Goal: Task Accomplishment & Management: Manage account settings

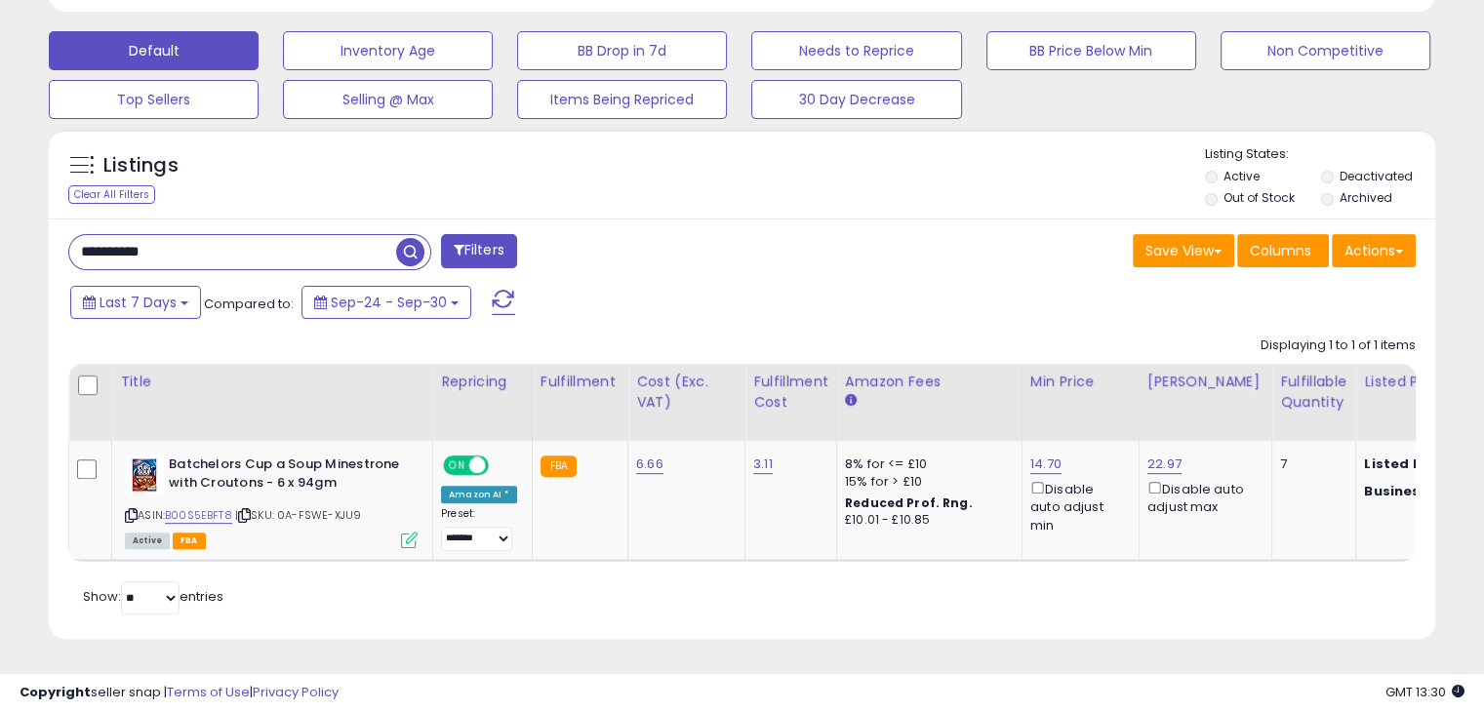
scroll to position [399, 802]
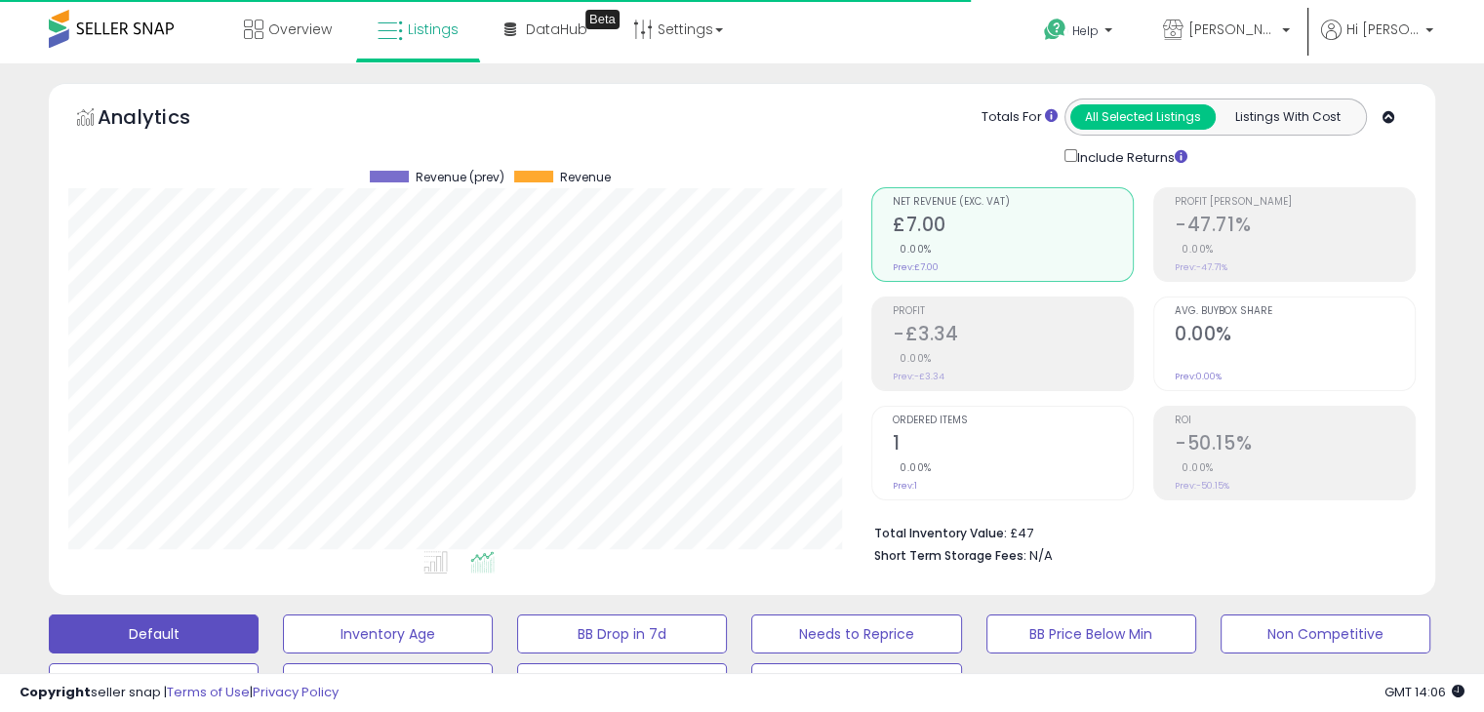
scroll to position [399, 802]
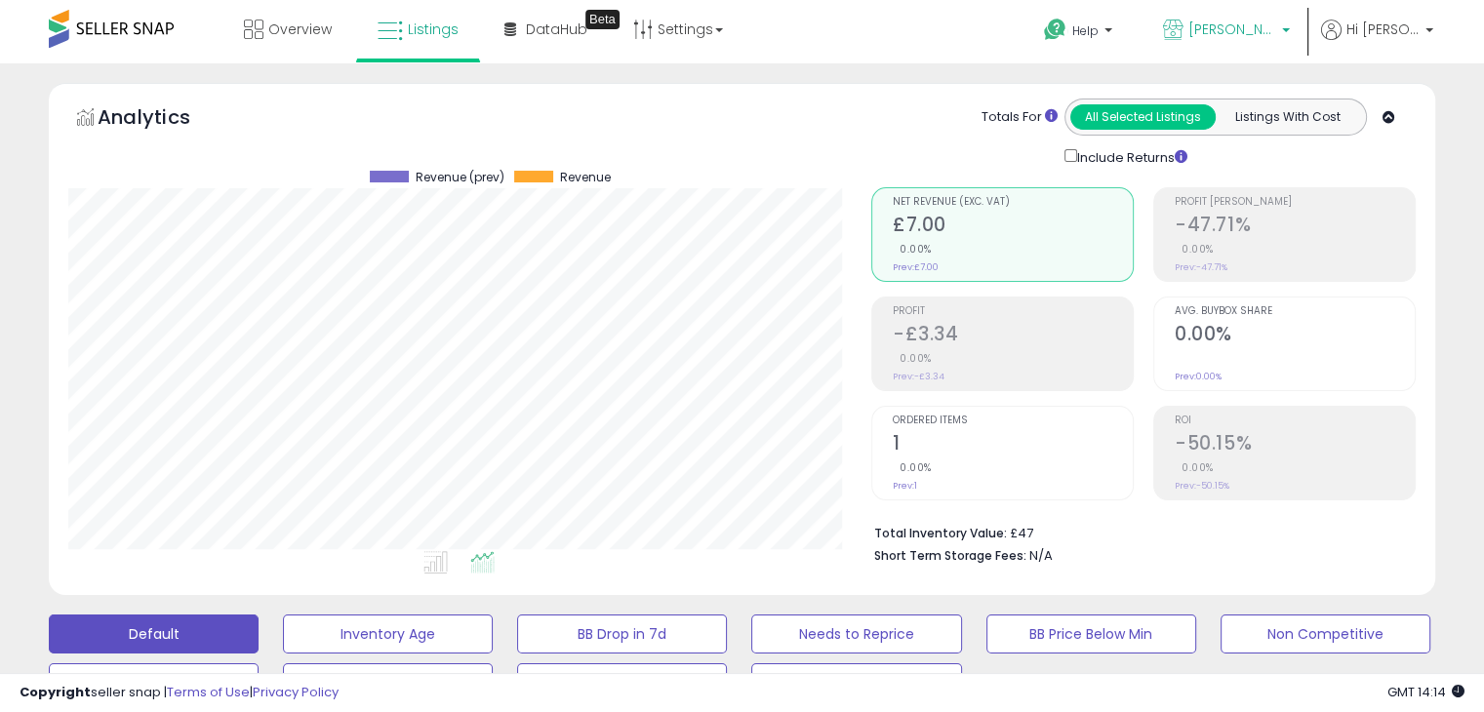
click at [1235, 20] on span "[PERSON_NAME] Retail" at bounding box center [1232, 30] width 88 height 20
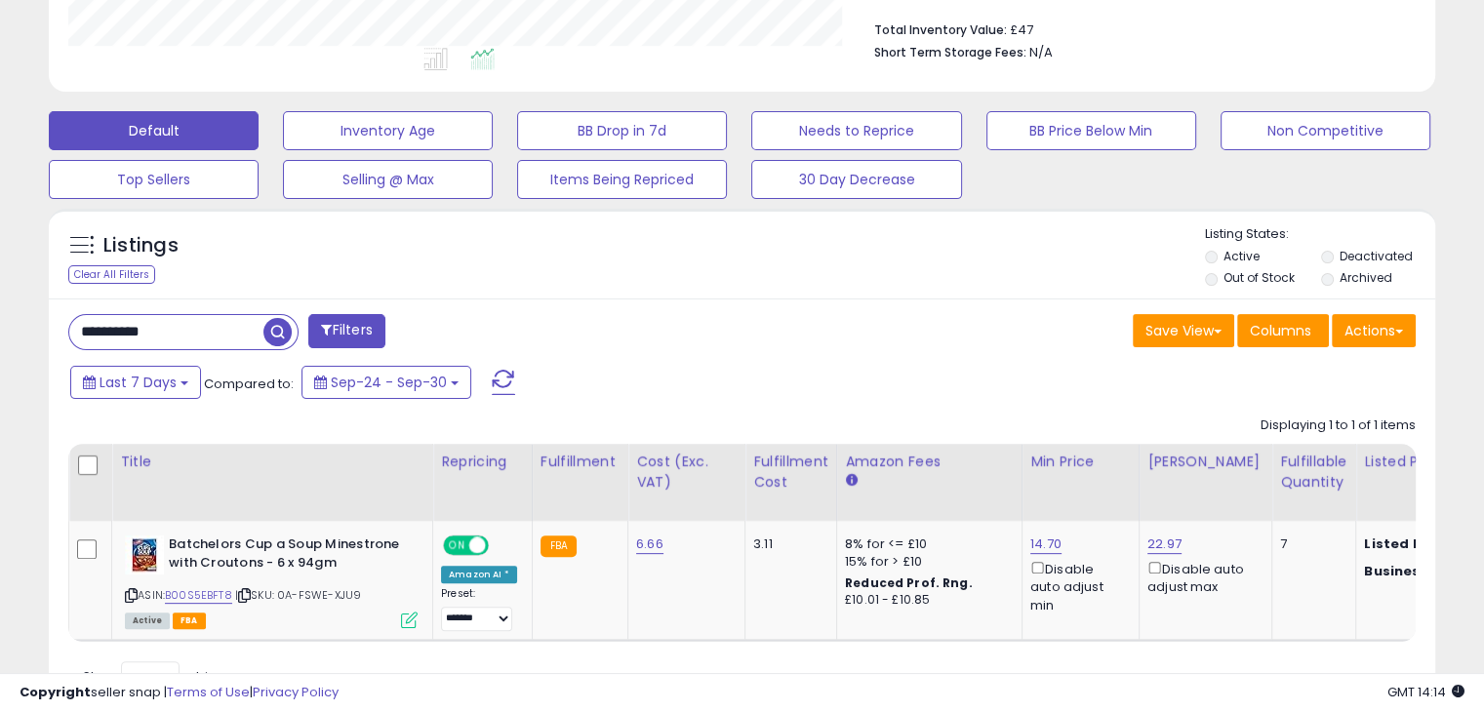
scroll to position [585, 0]
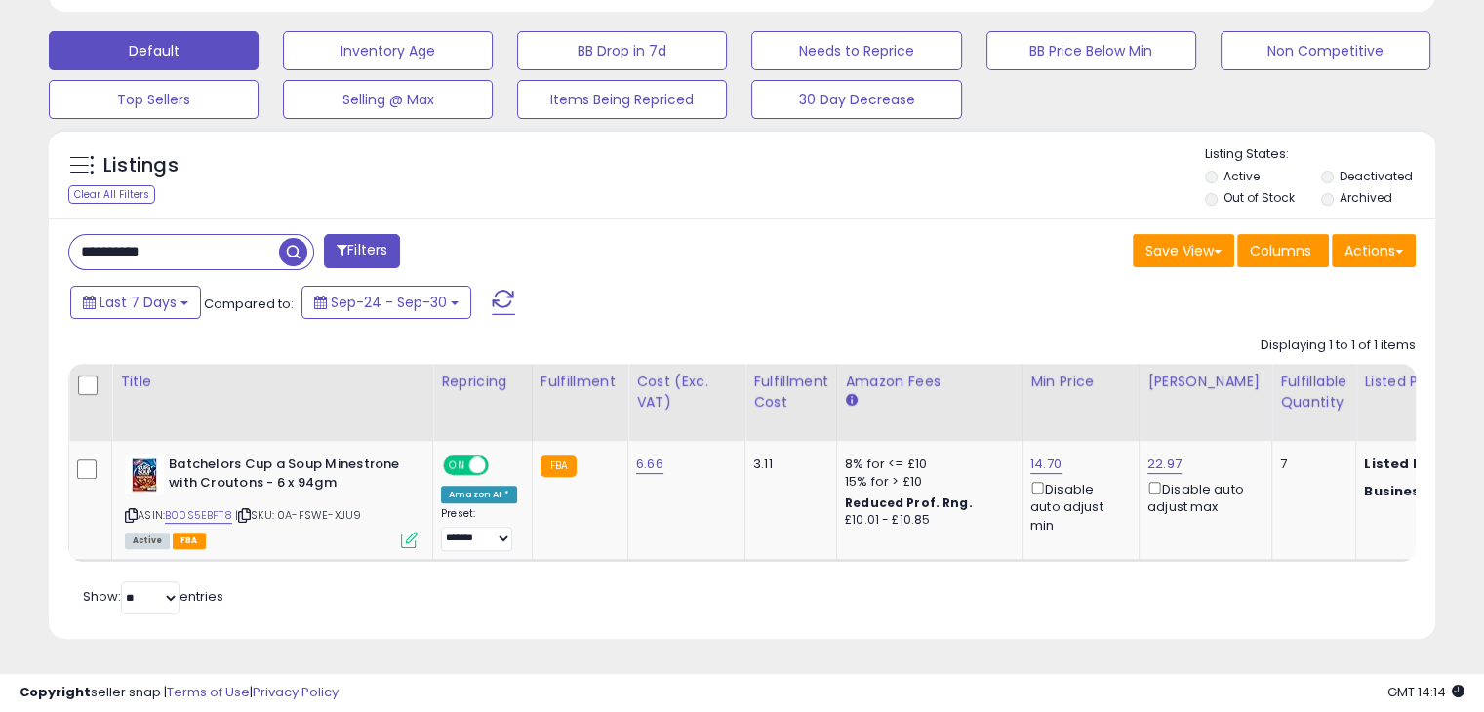
click at [141, 239] on input "**********" at bounding box center [174, 252] width 210 height 34
click at [141, 238] on input "**********" at bounding box center [174, 252] width 210 height 34
paste input "text"
click at [407, 253] on span "button" at bounding box center [410, 252] width 28 height 28
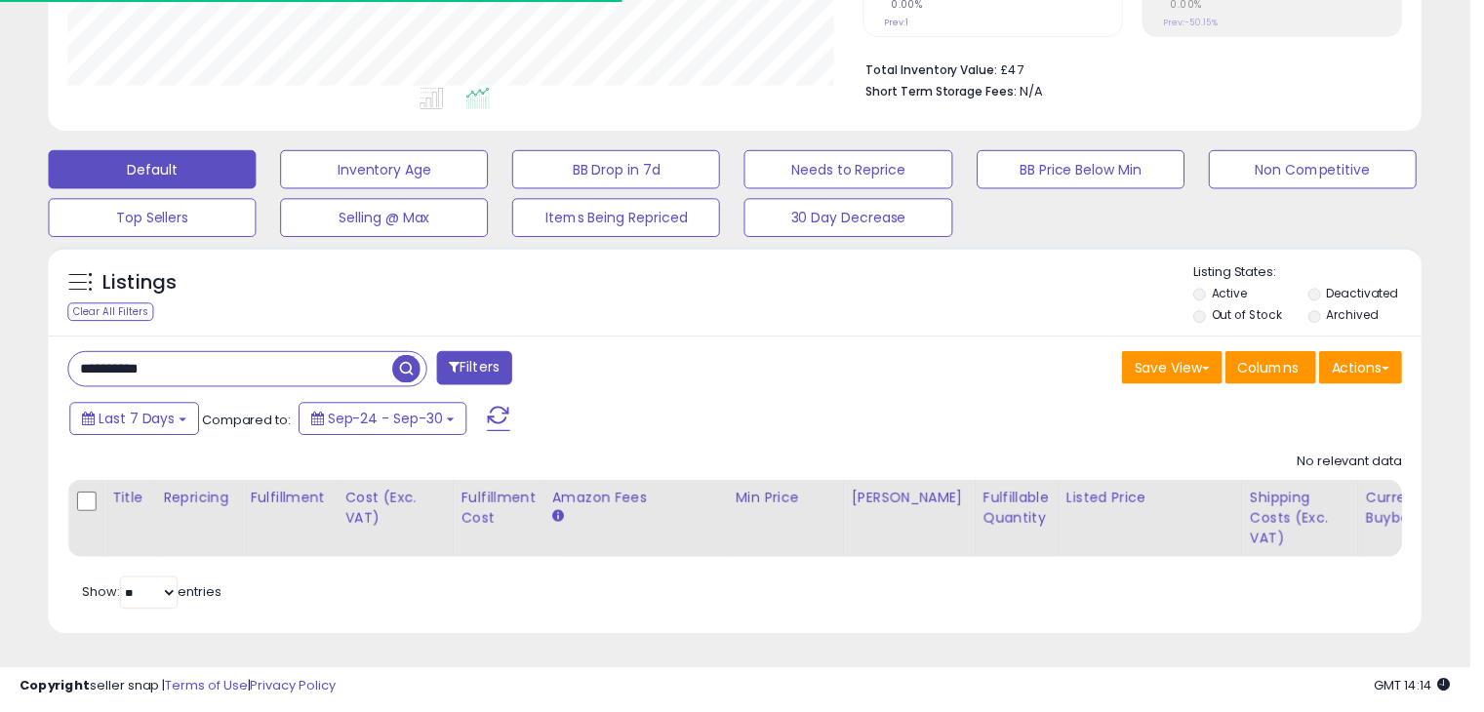
scroll to position [975192, 974789]
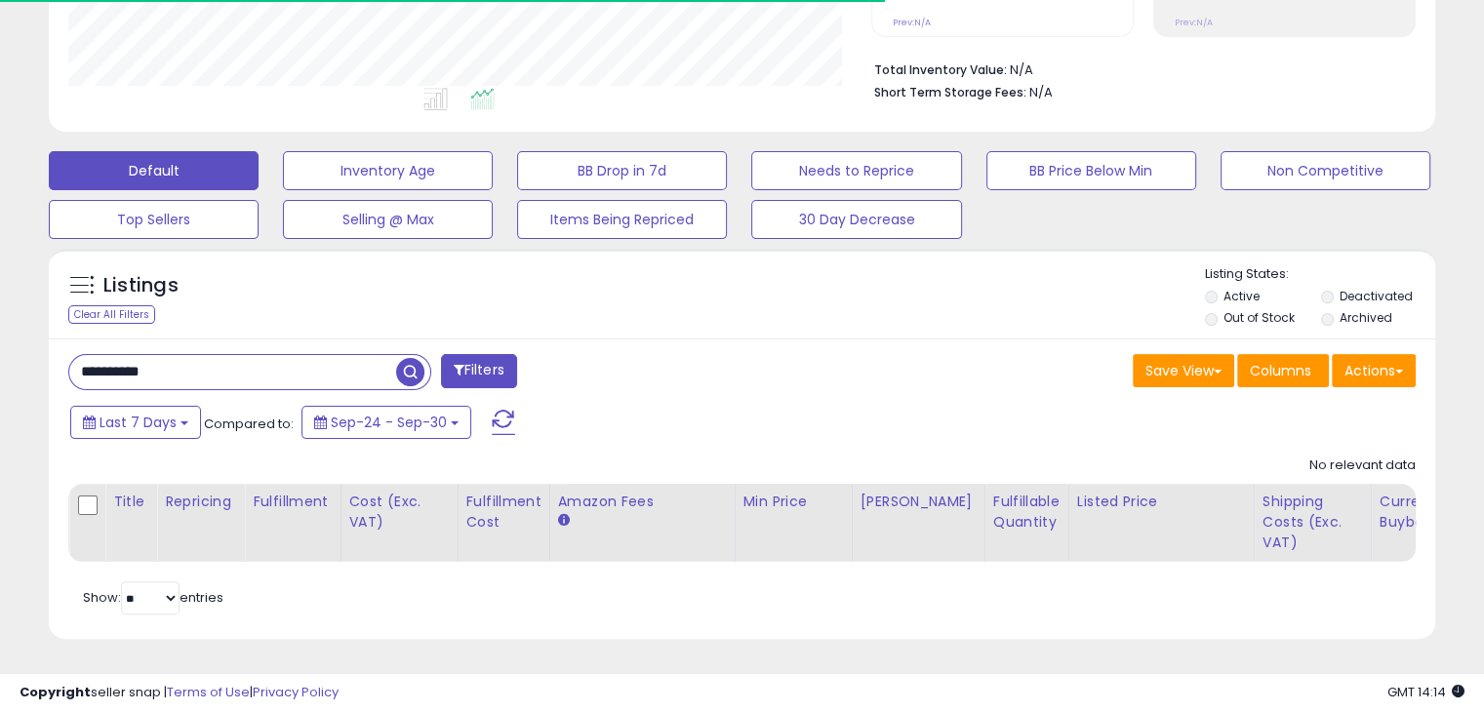
click at [1337, 288] on li "Deactivated" at bounding box center [1377, 298] width 113 height 21
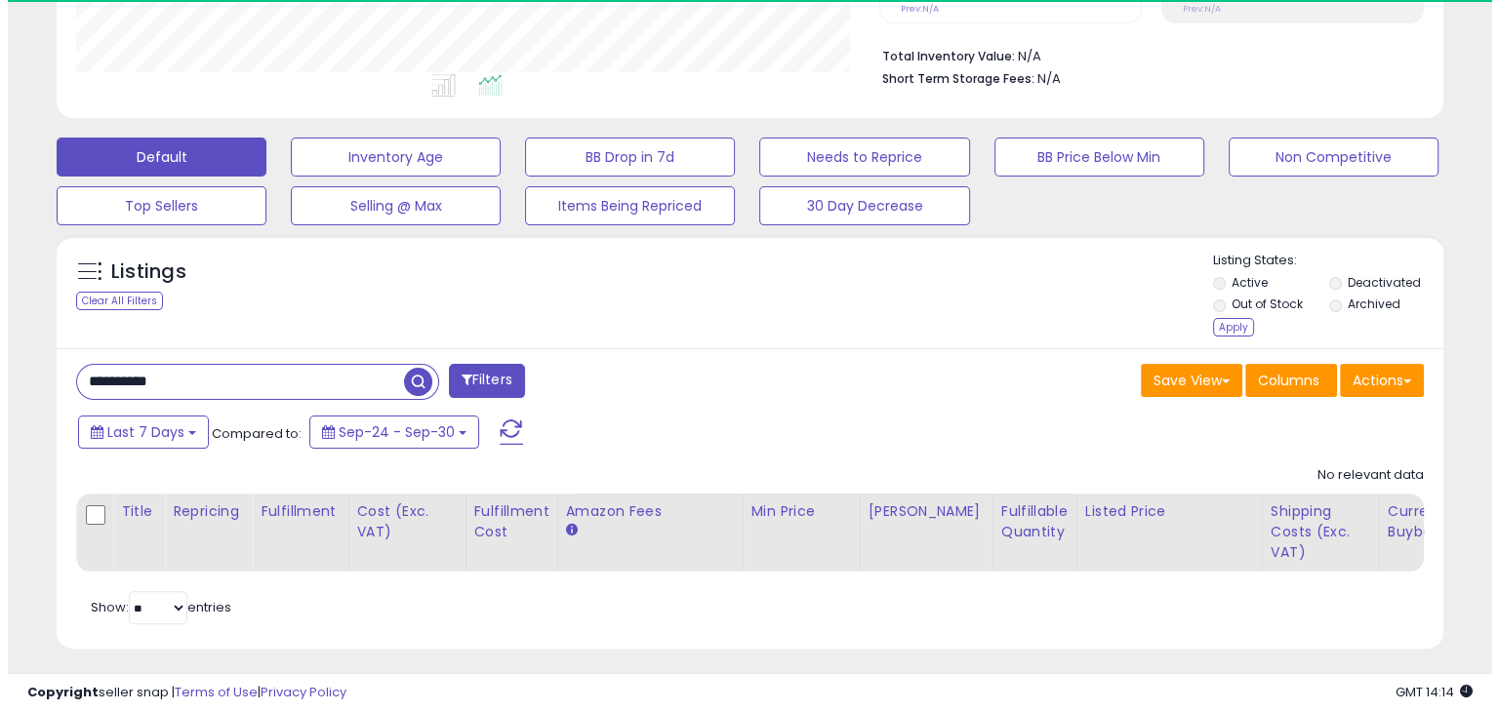
scroll to position [399, 802]
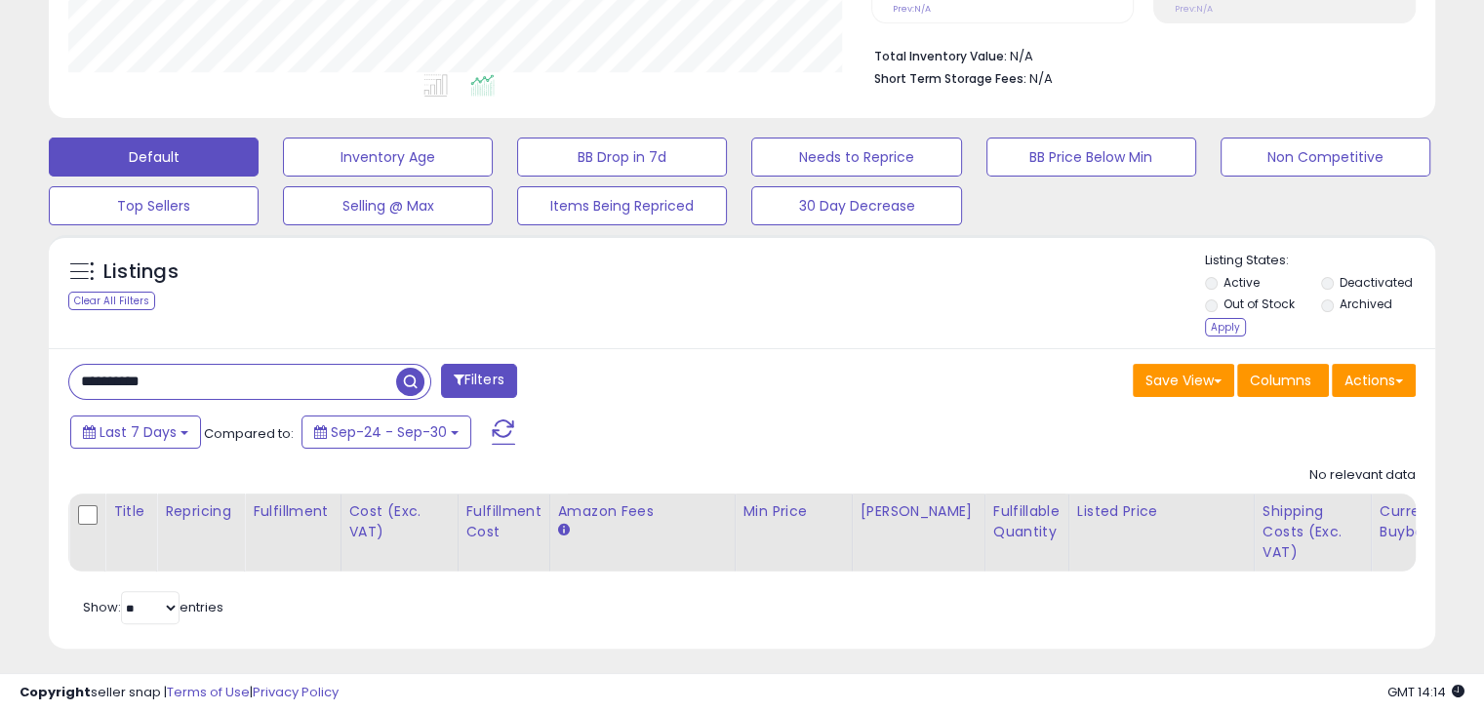
click at [1335, 274] on li "Deactivated" at bounding box center [1377, 284] width 113 height 21
click at [1231, 321] on div "Apply" at bounding box center [1225, 327] width 41 height 19
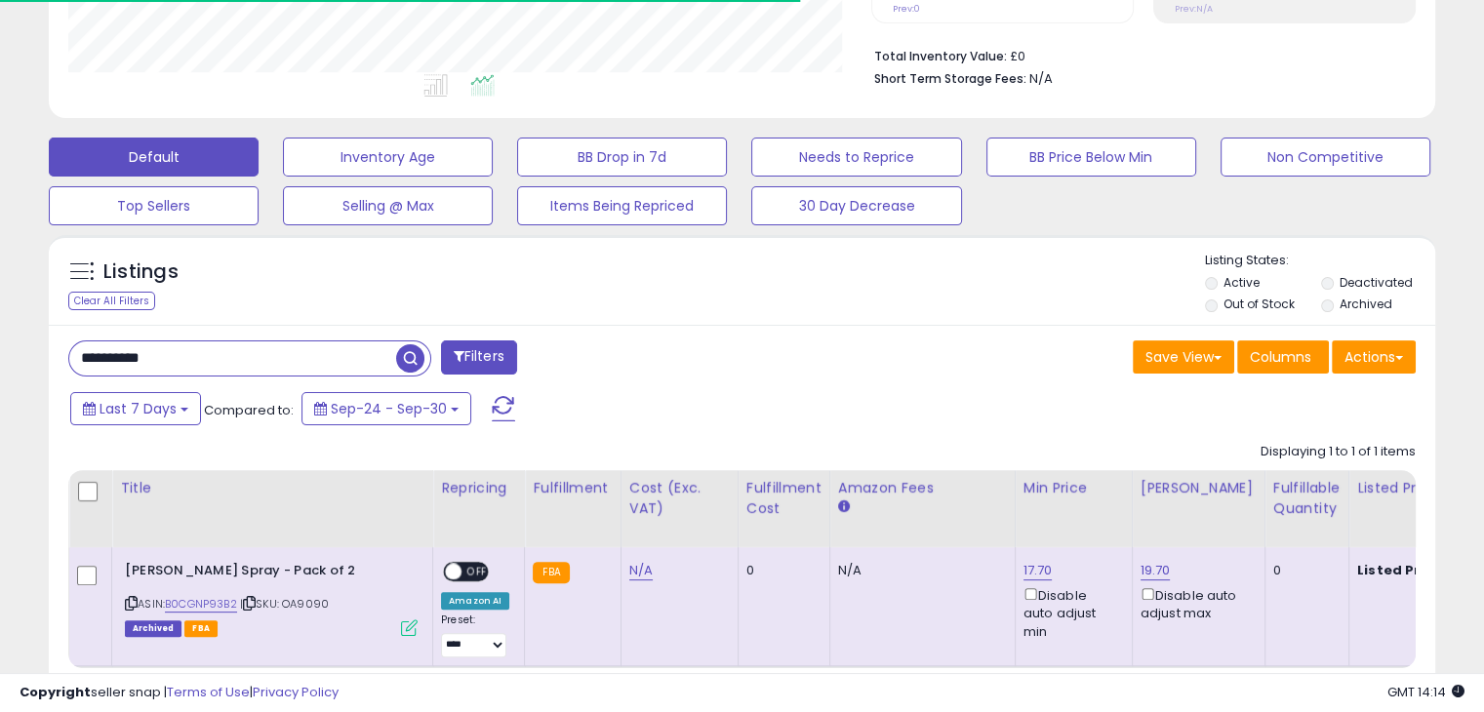
click at [488, 359] on button "Filters" at bounding box center [479, 357] width 76 height 34
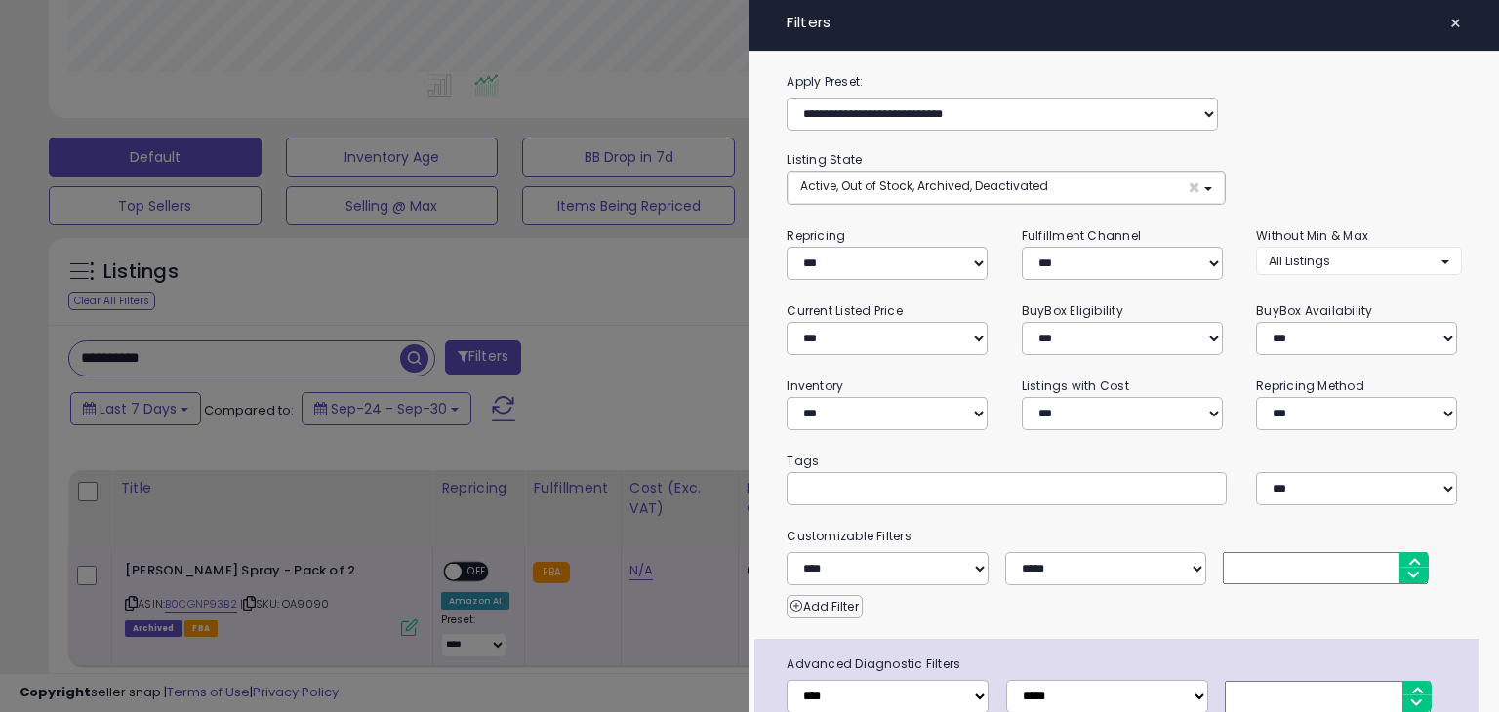
scroll to position [975192, 974782]
click at [1449, 24] on span "×" at bounding box center [1455, 23] width 13 height 27
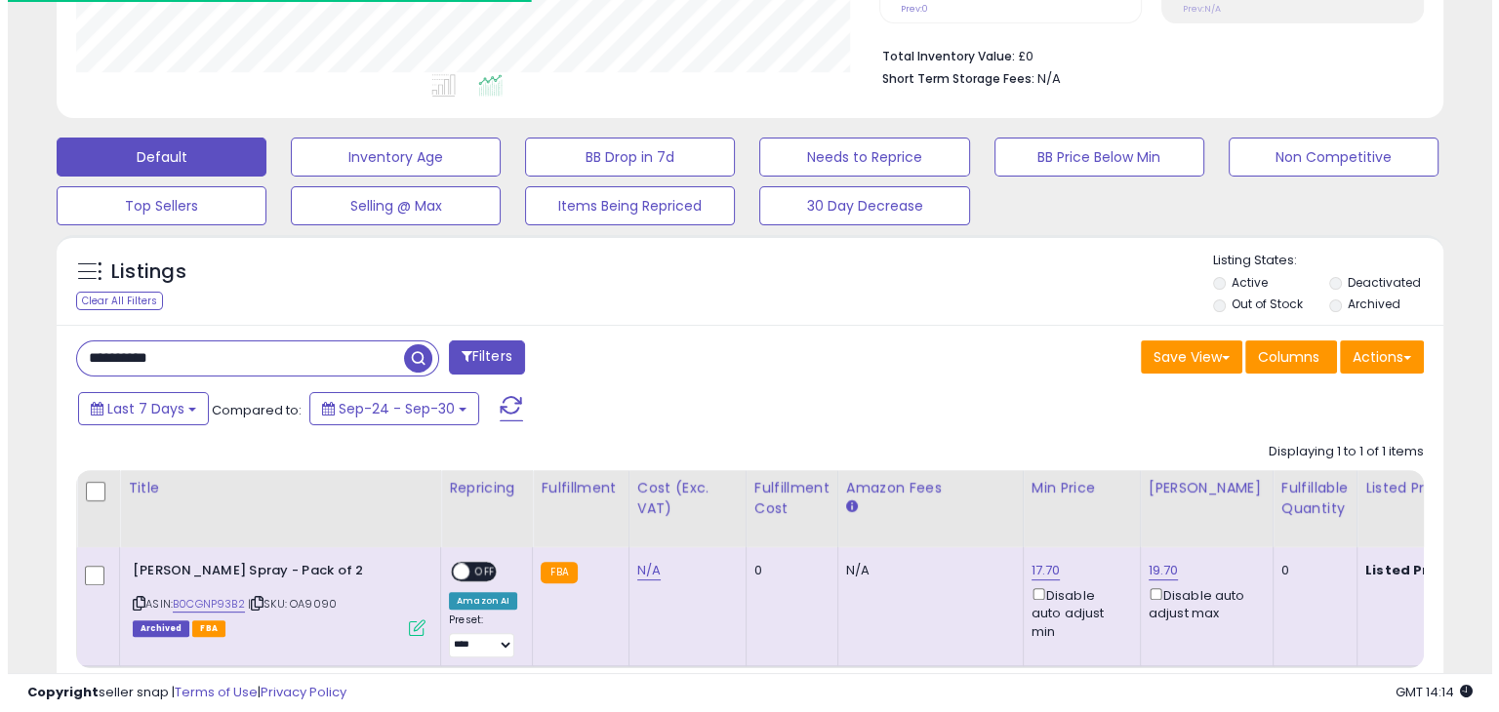
scroll to position [597, 0]
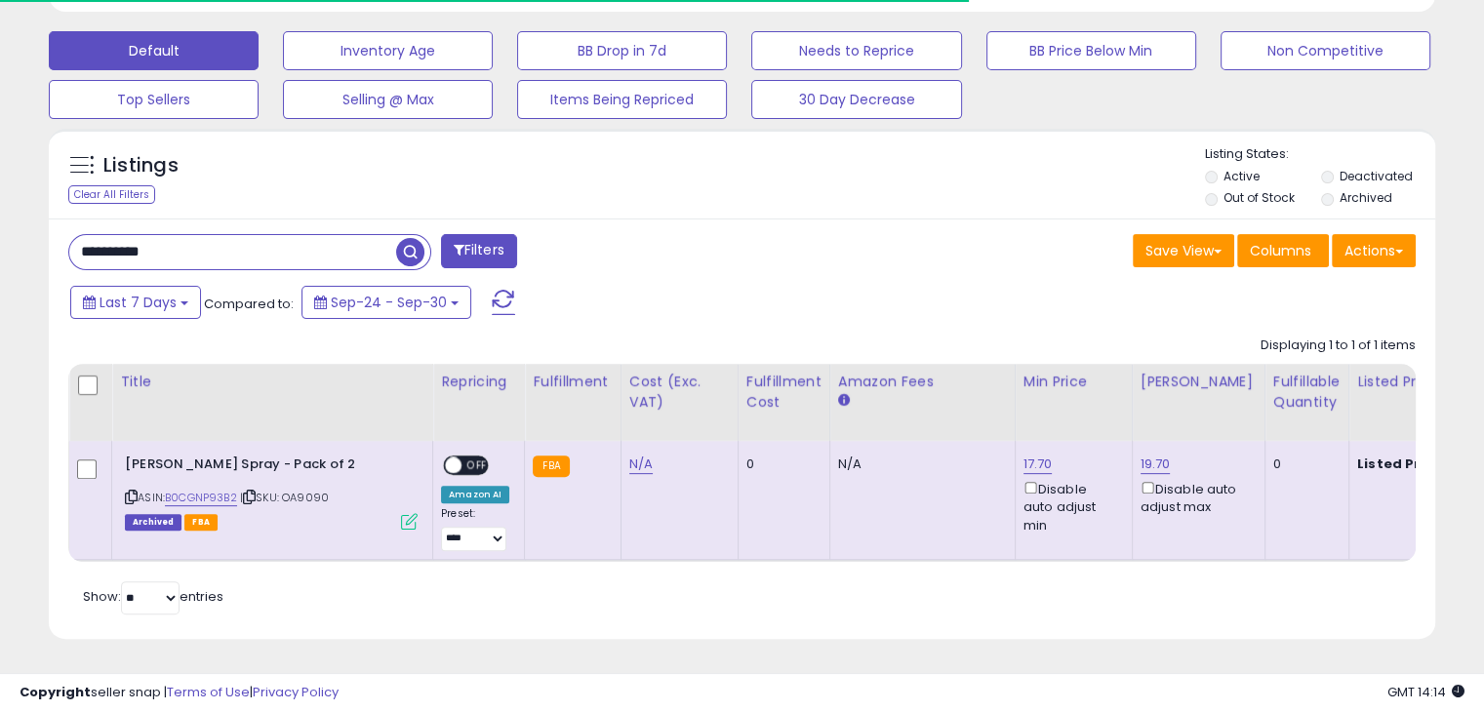
click at [409, 513] on icon at bounding box center [409, 521] width 17 height 17
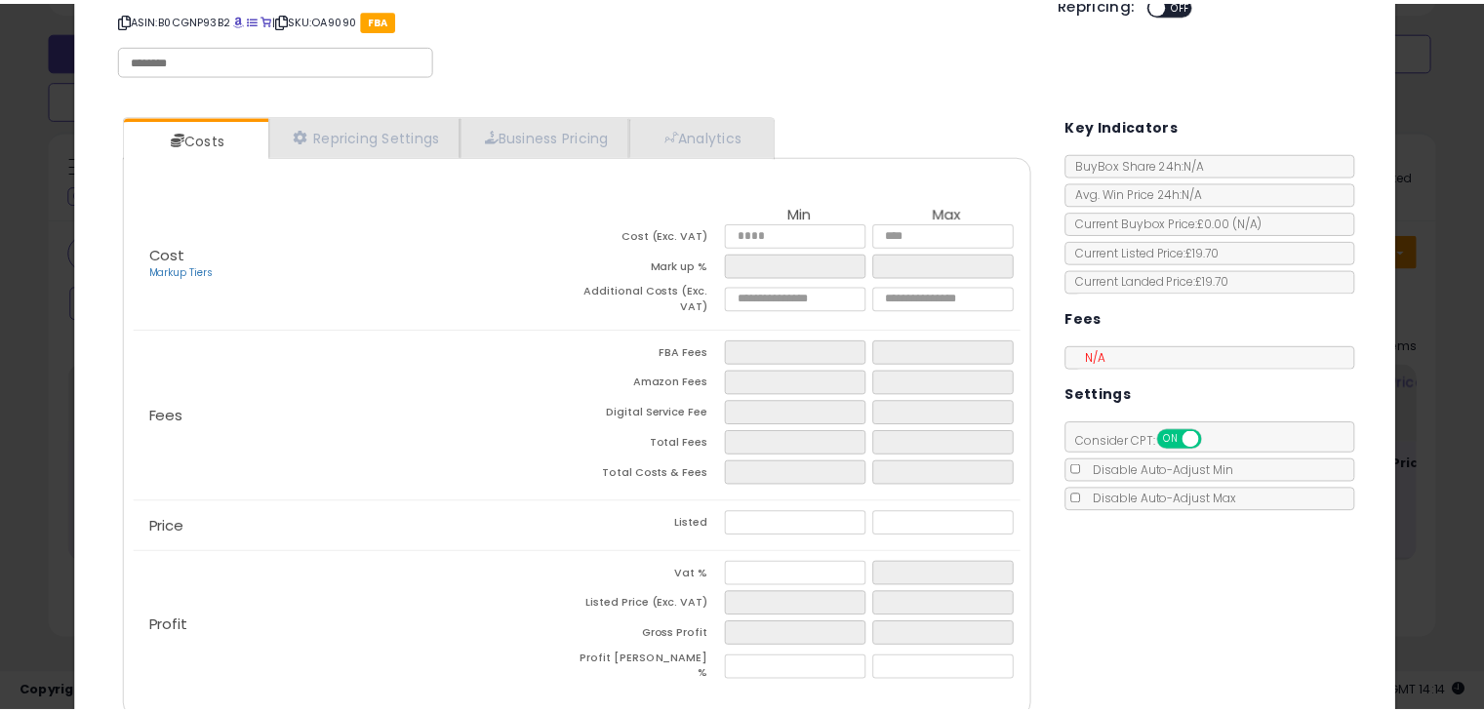
scroll to position [0, 0]
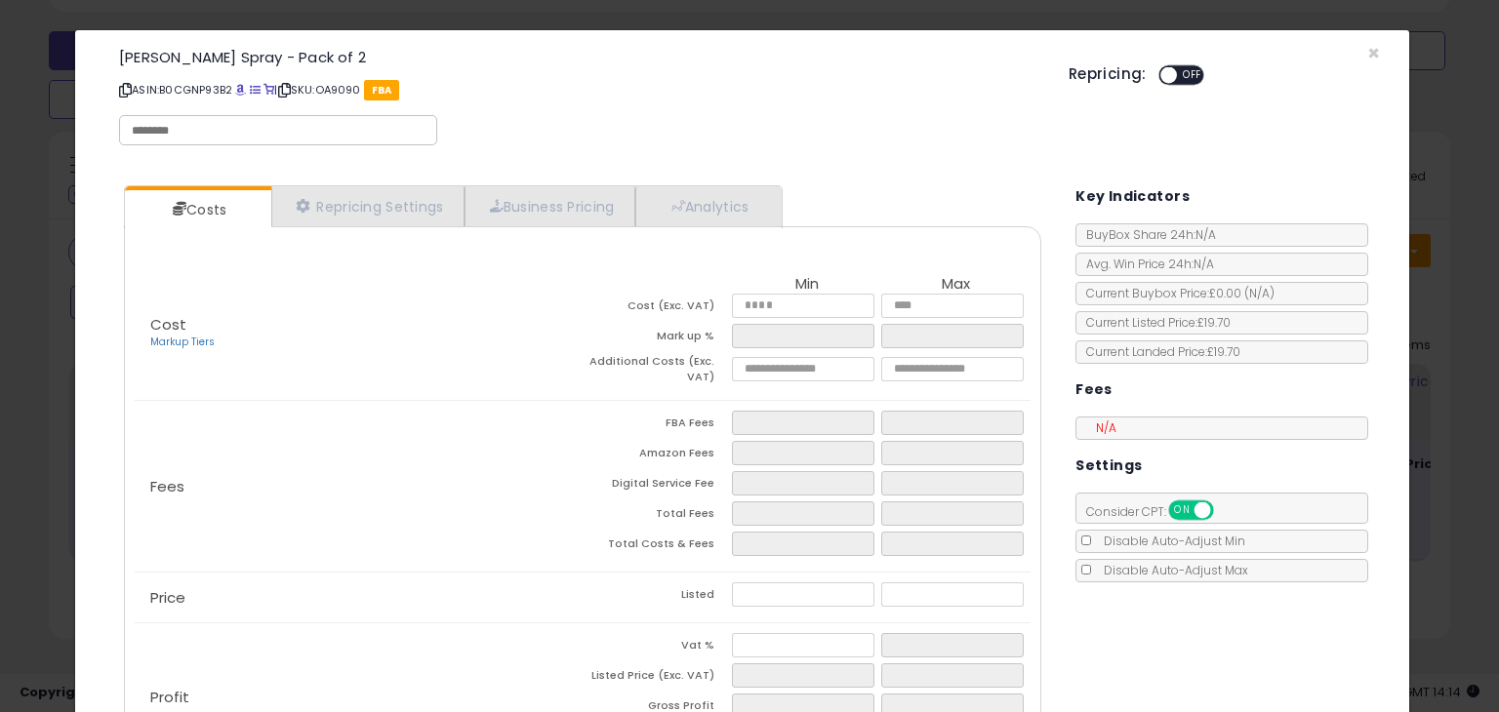
click at [358, 89] on p "ASIN: B0CGNP93B2 | SKU: OA9090 FBA" at bounding box center [579, 89] width 920 height 31
copy p "OA9090"
click at [1367, 49] on span "×" at bounding box center [1373, 53] width 13 height 28
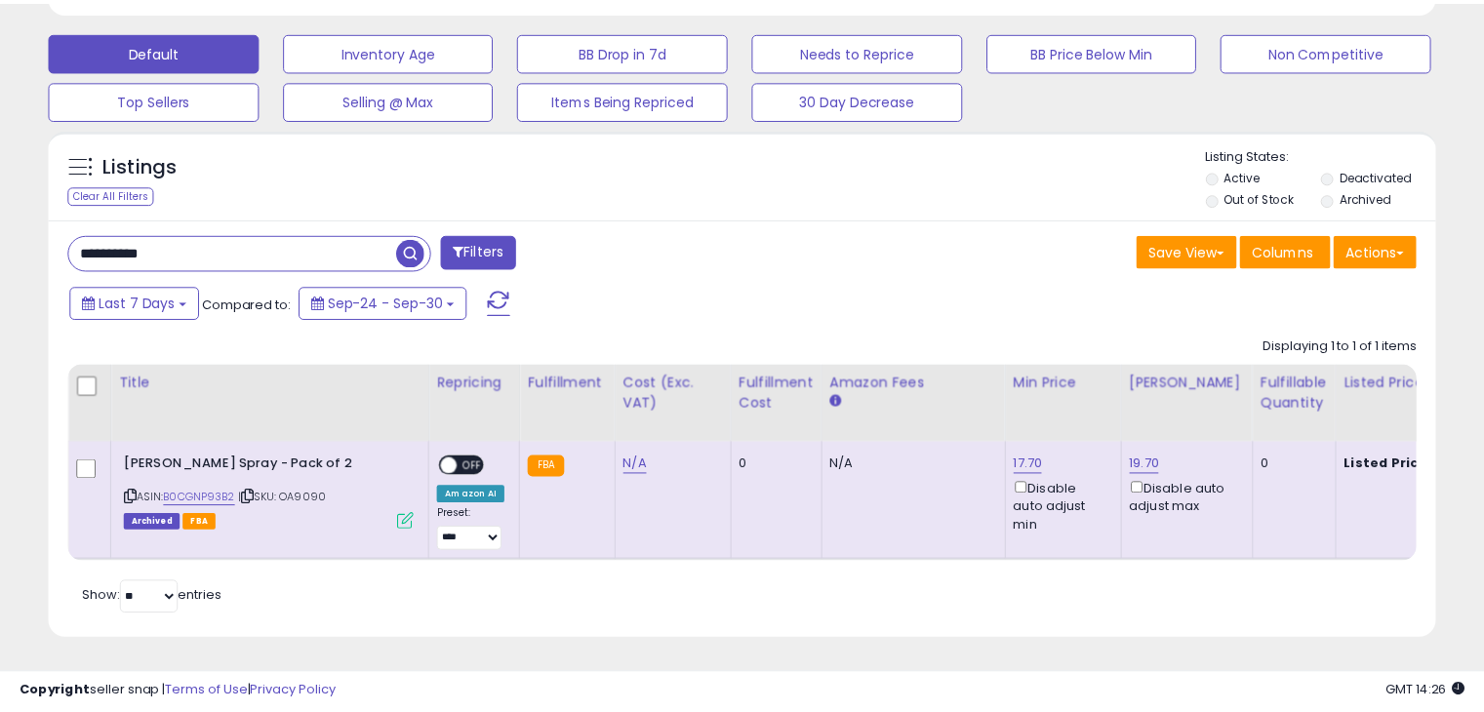
scroll to position [975192, 974789]
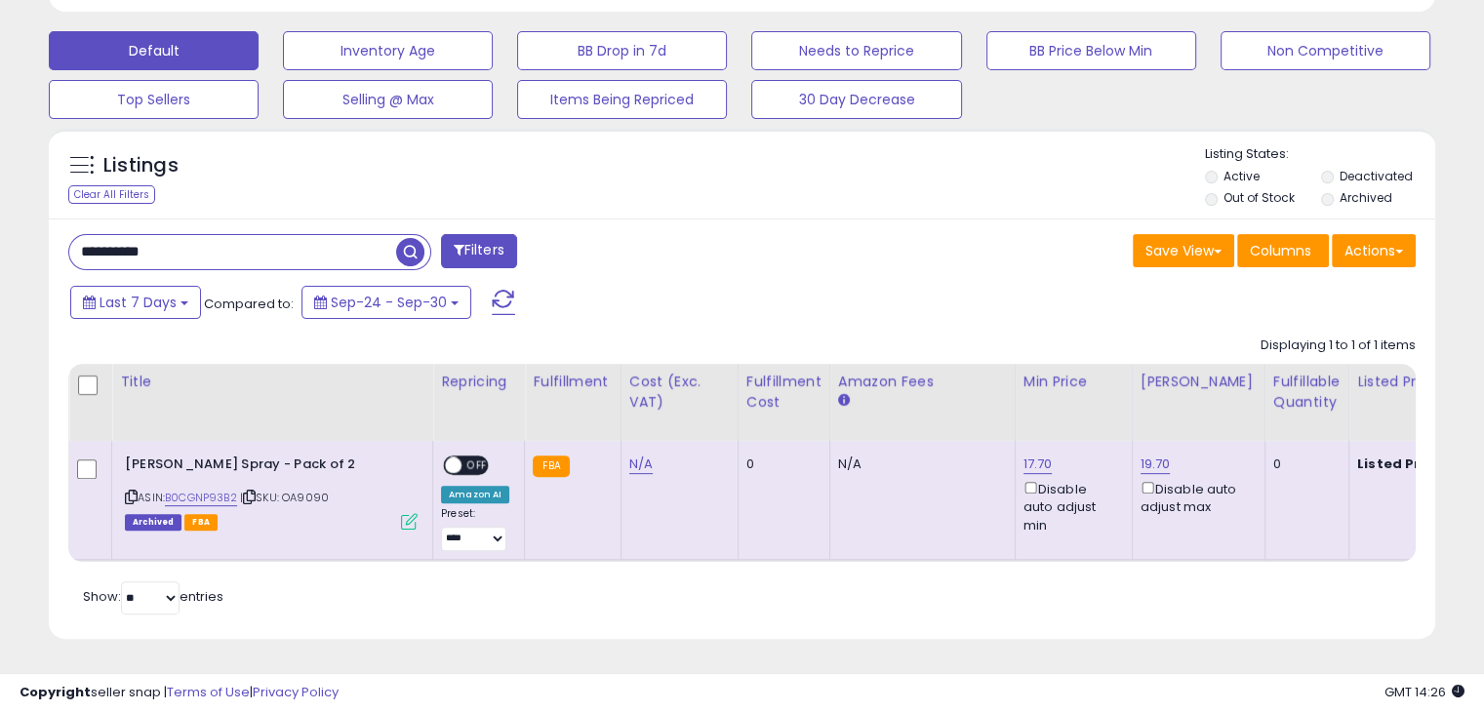
click at [203, 248] on input "**********" at bounding box center [232, 252] width 327 height 34
paste input "text"
type input "**********"
click at [403, 238] on span "button" at bounding box center [410, 252] width 28 height 28
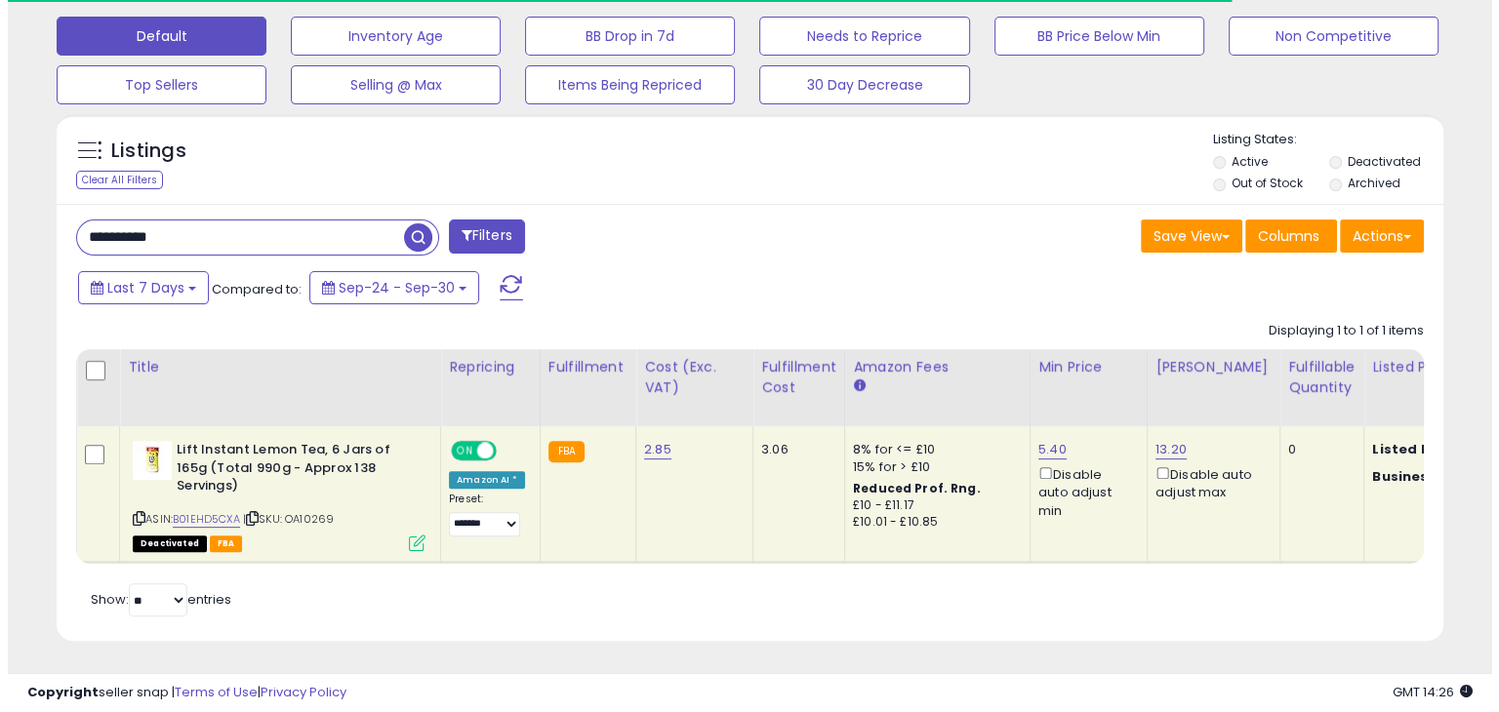
scroll to position [614, 0]
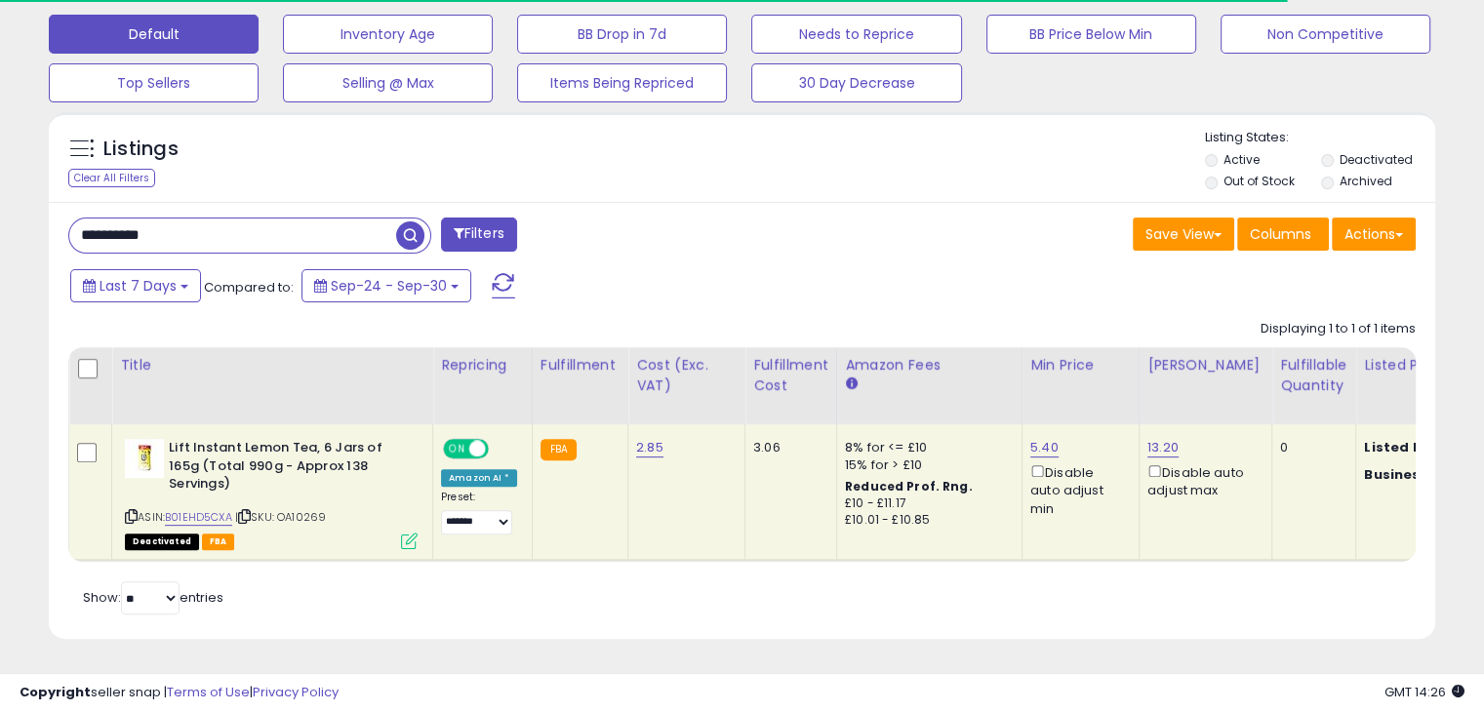
click at [410, 533] on icon at bounding box center [409, 541] width 17 height 17
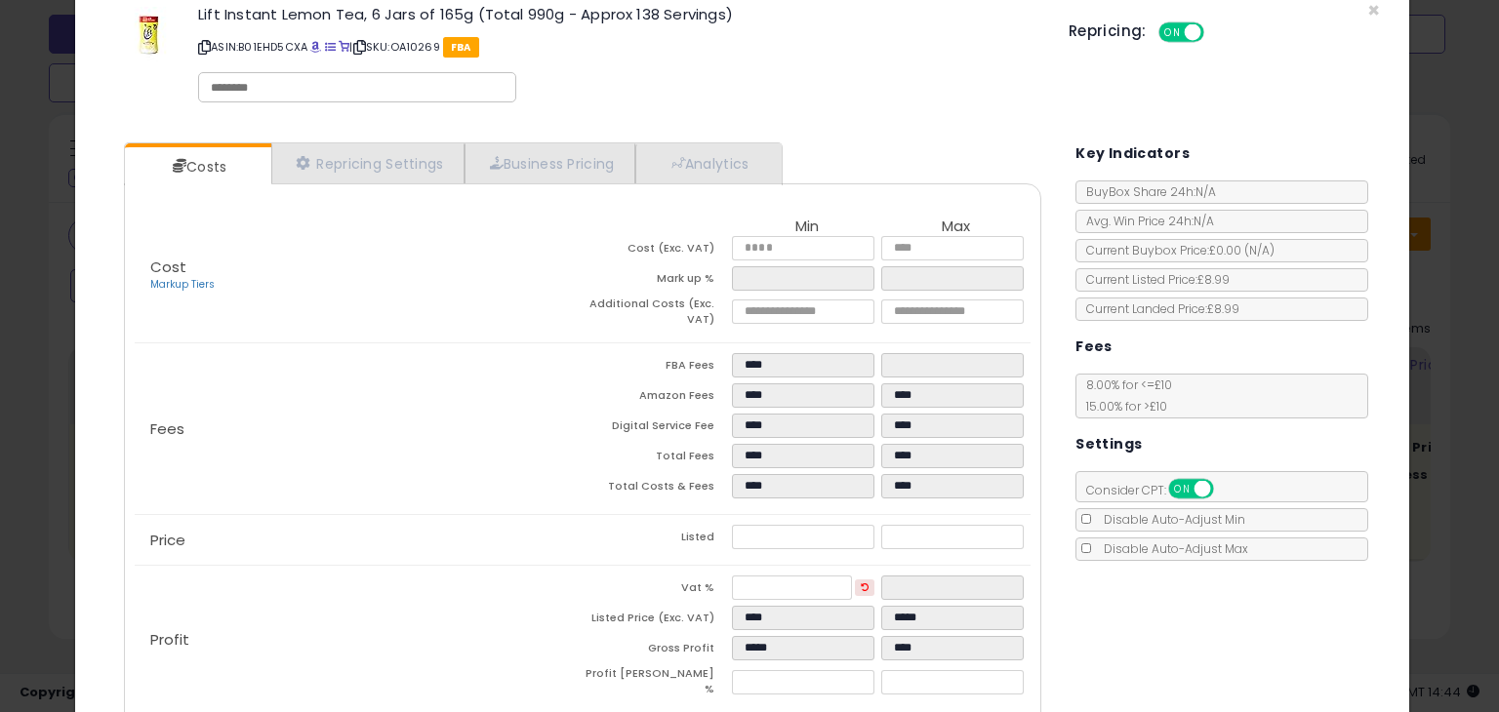
scroll to position [0, 0]
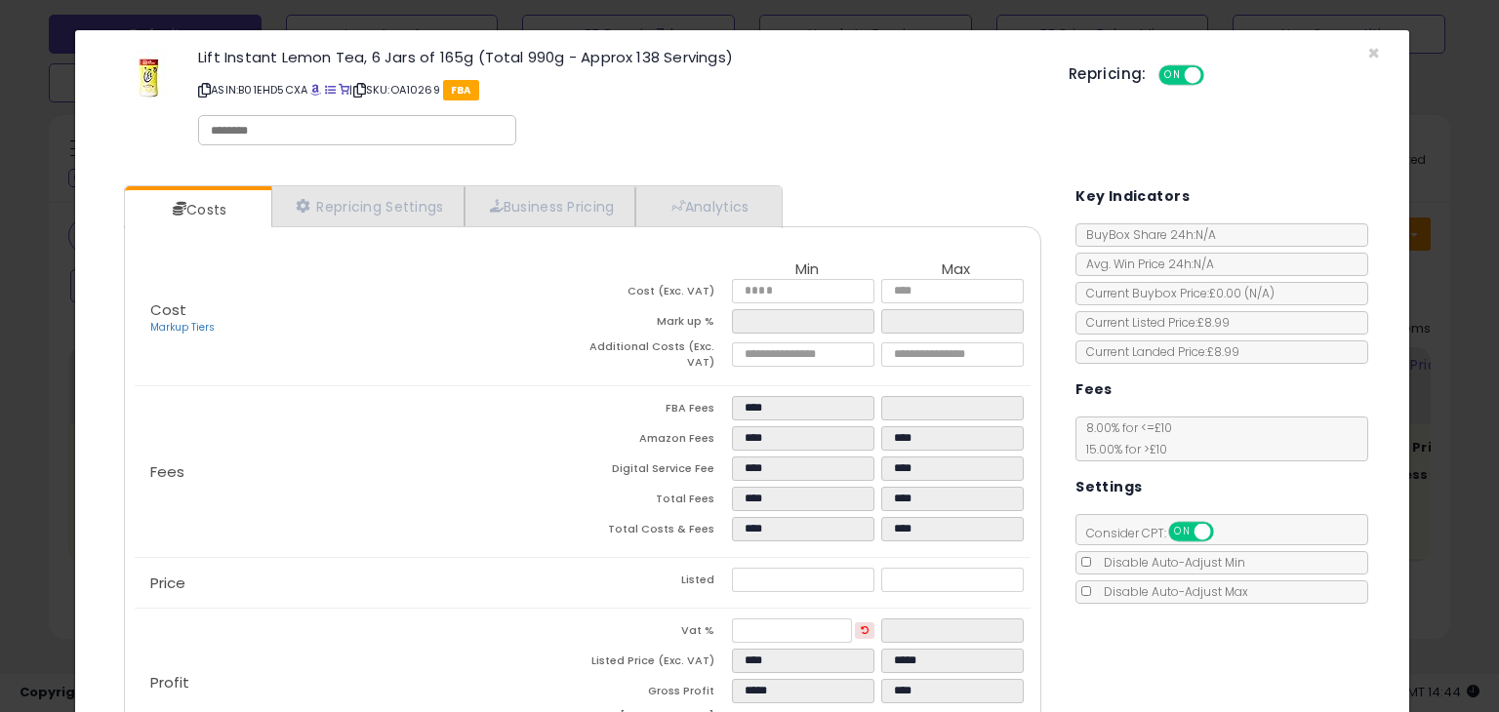
click at [266, 129] on input "text" at bounding box center [357, 131] width 293 height 18
